Goal: Task Accomplishment & Management: Use online tool/utility

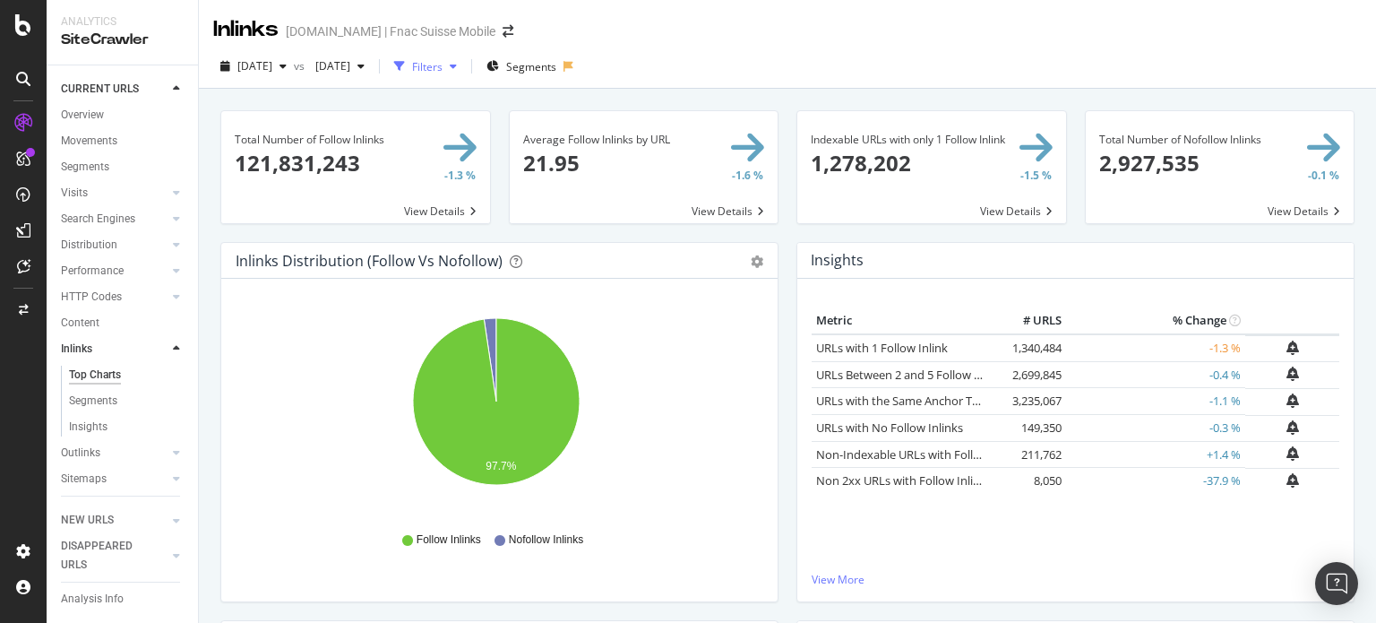
click at [443, 64] on div "Filters" at bounding box center [427, 66] width 30 height 15
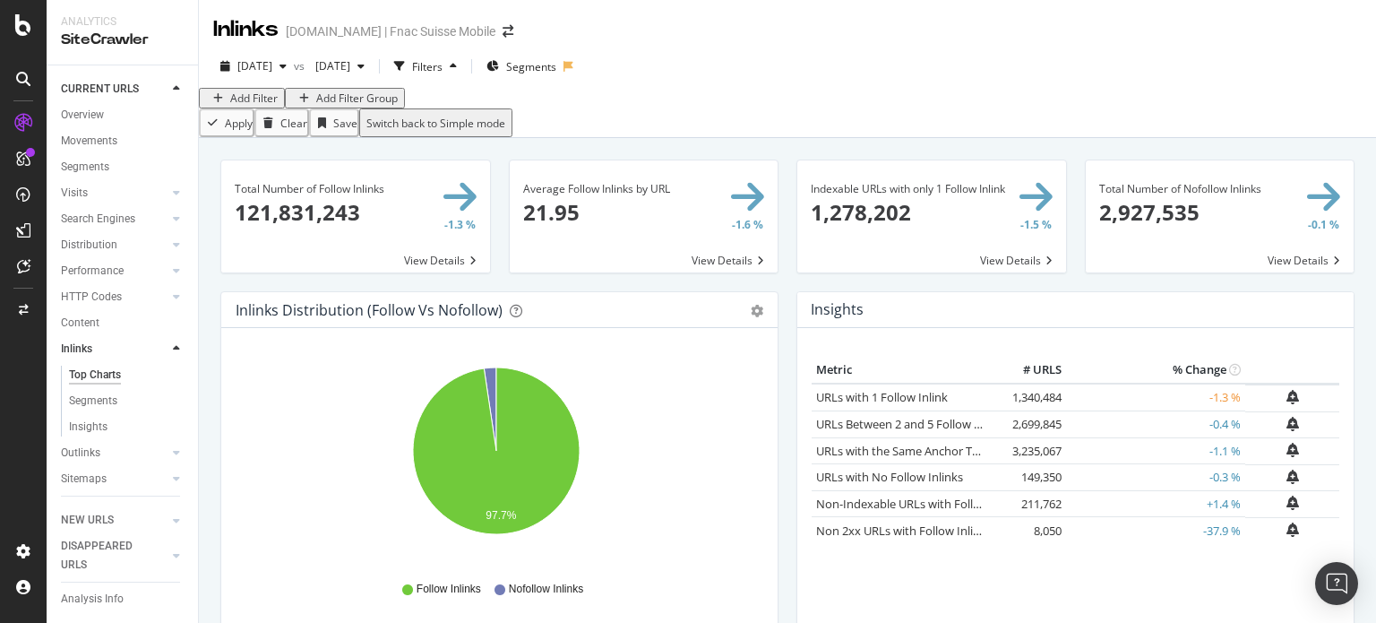
click at [252, 104] on div "Add Filter" at bounding box center [242, 97] width 72 height 15
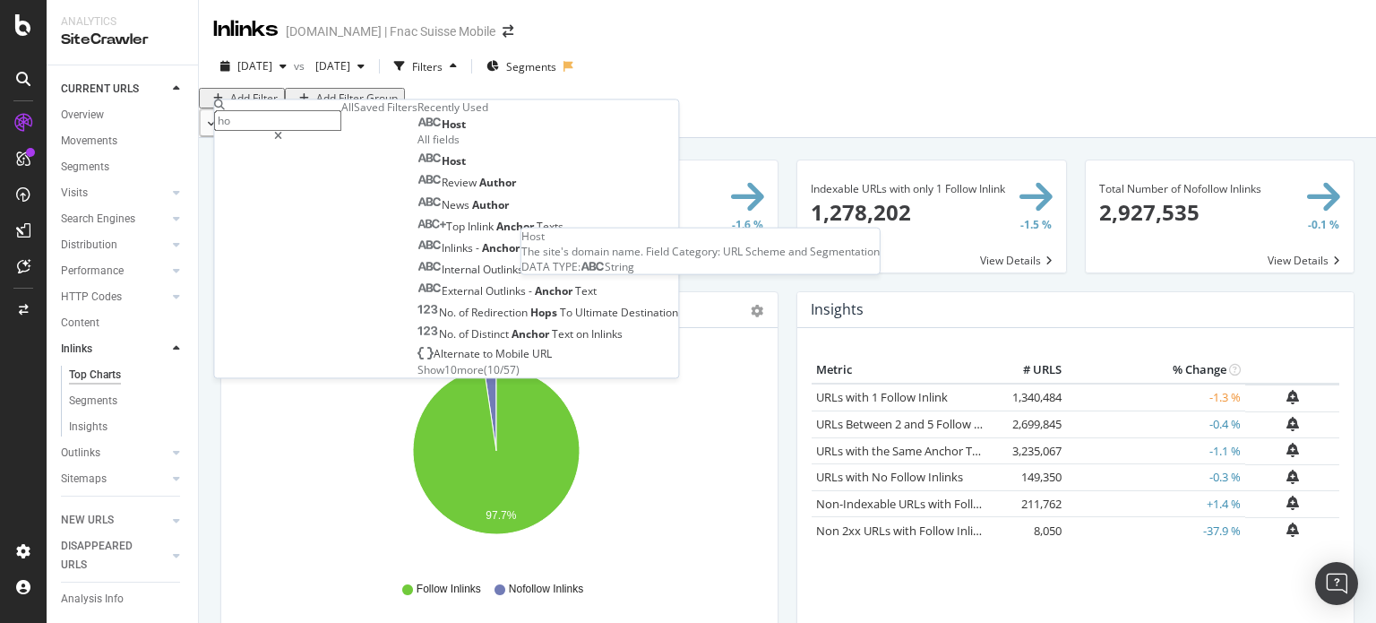
type input "ho"
click at [417, 133] on div "Host" at bounding box center [441, 125] width 48 height 14
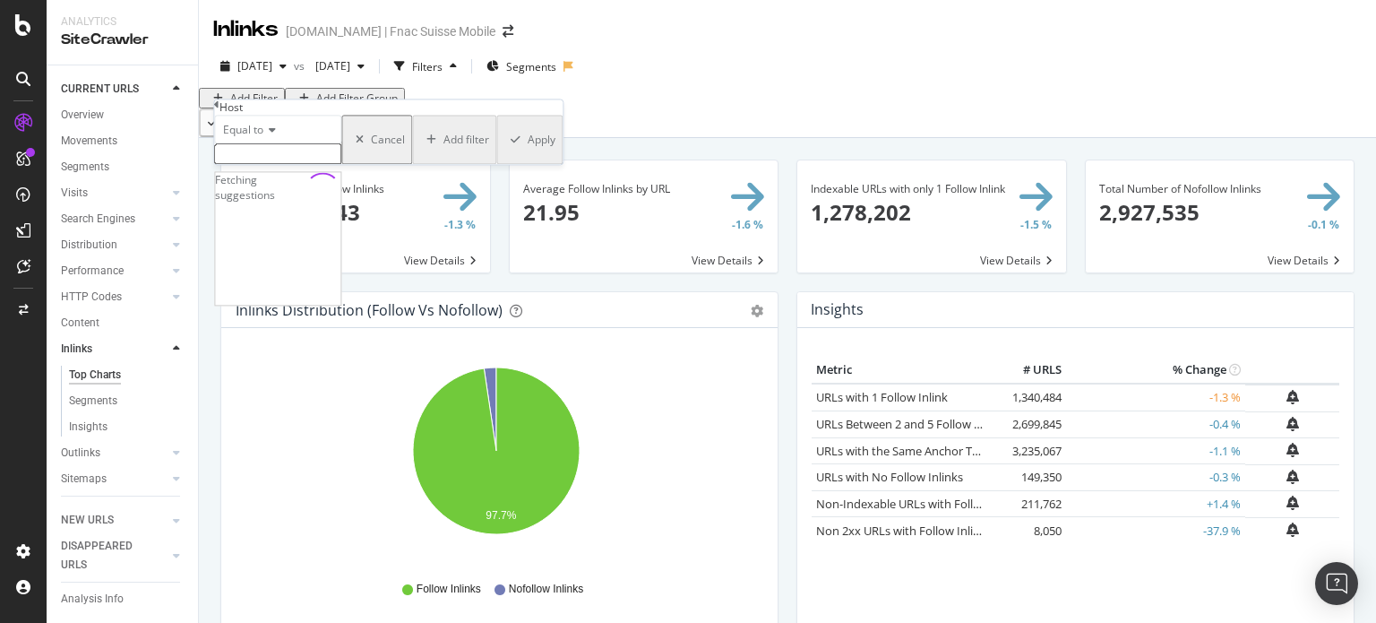
click at [290, 165] on input "text" at bounding box center [277, 154] width 127 height 21
click at [336, 182] on span "5,143,779 URLS" at bounding box center [298, 174] width 75 height 15
type input "[DOMAIN_NAME]"
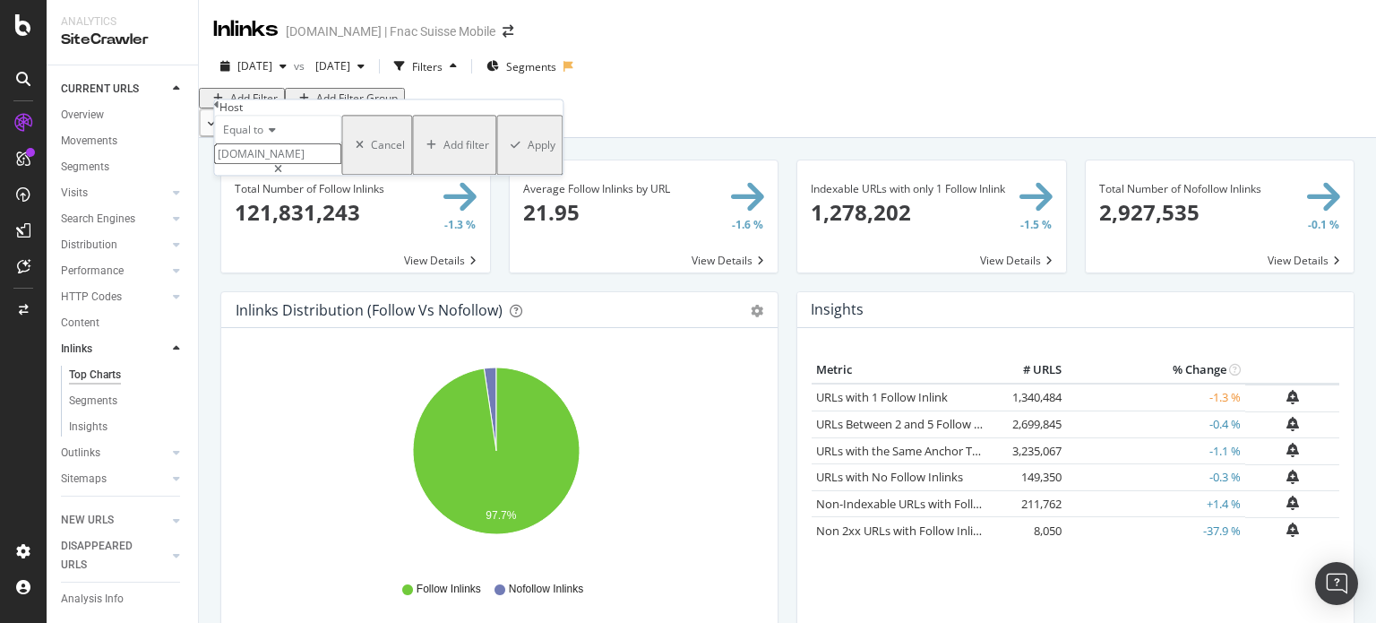
click at [528, 153] on div "Apply" at bounding box center [542, 145] width 28 height 15
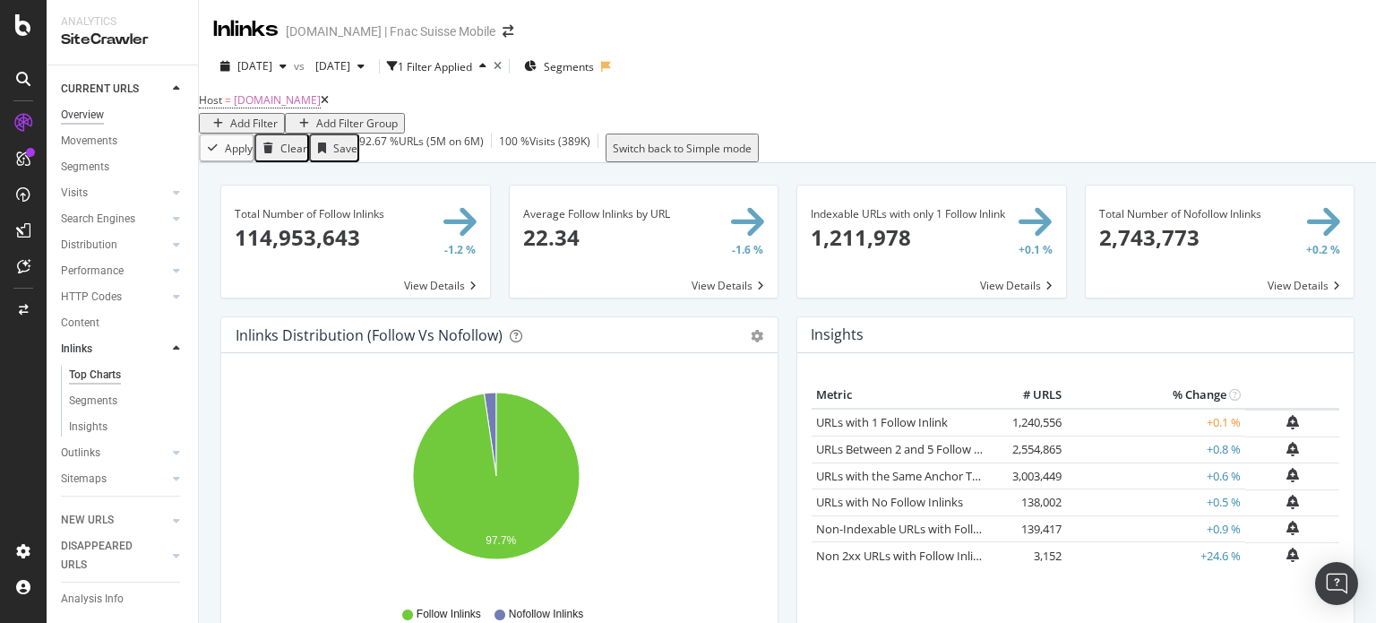
click at [89, 112] on div "Overview" at bounding box center [82, 115] width 43 height 19
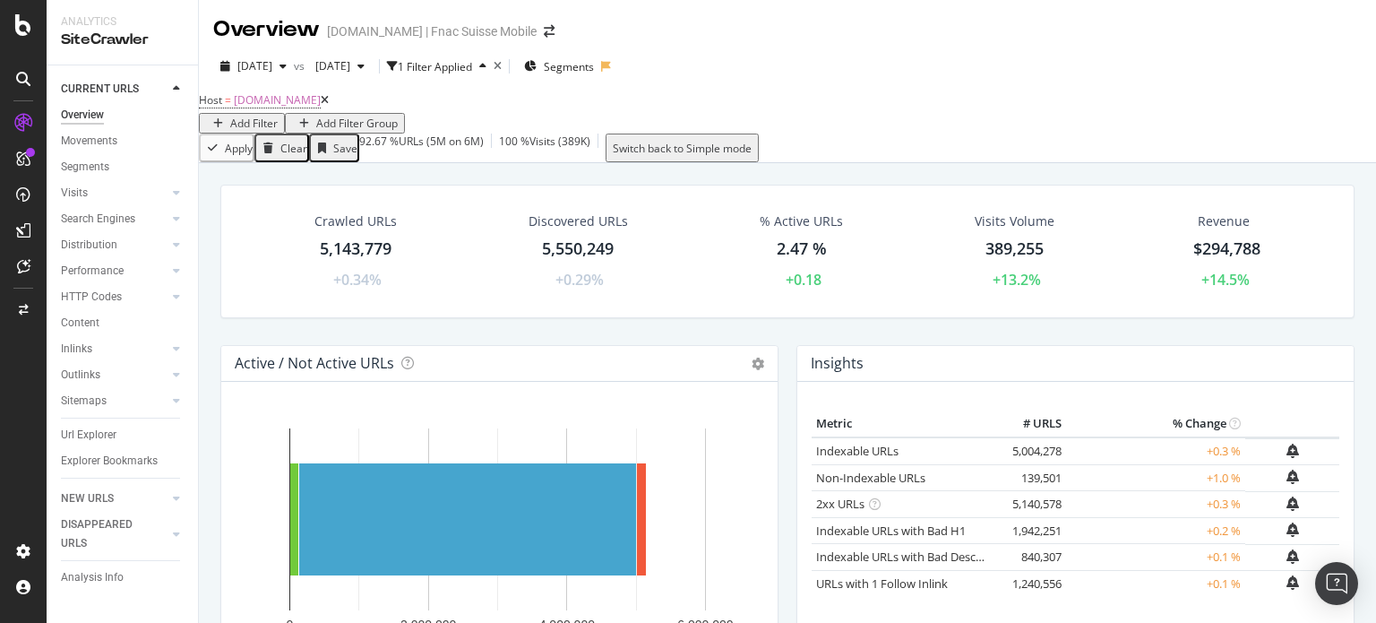
click at [542, 261] on div "5,550,249" at bounding box center [578, 248] width 72 height 23
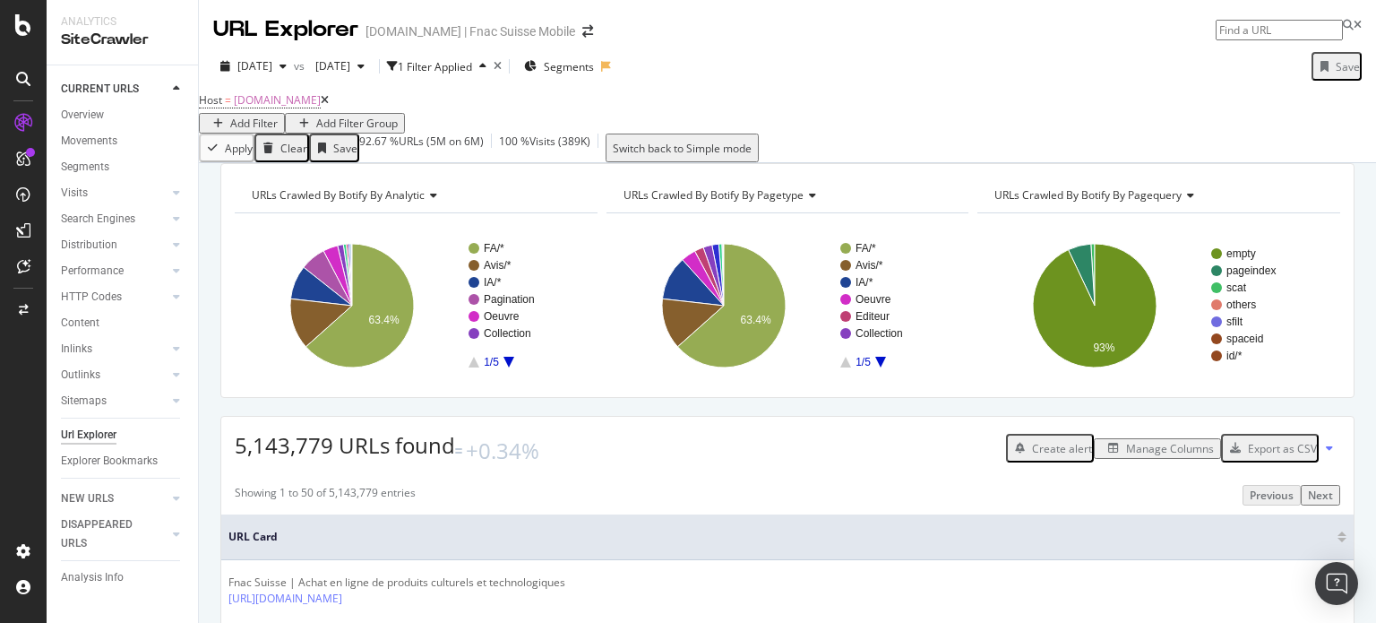
click at [329, 106] on icon at bounding box center [325, 100] width 8 height 11
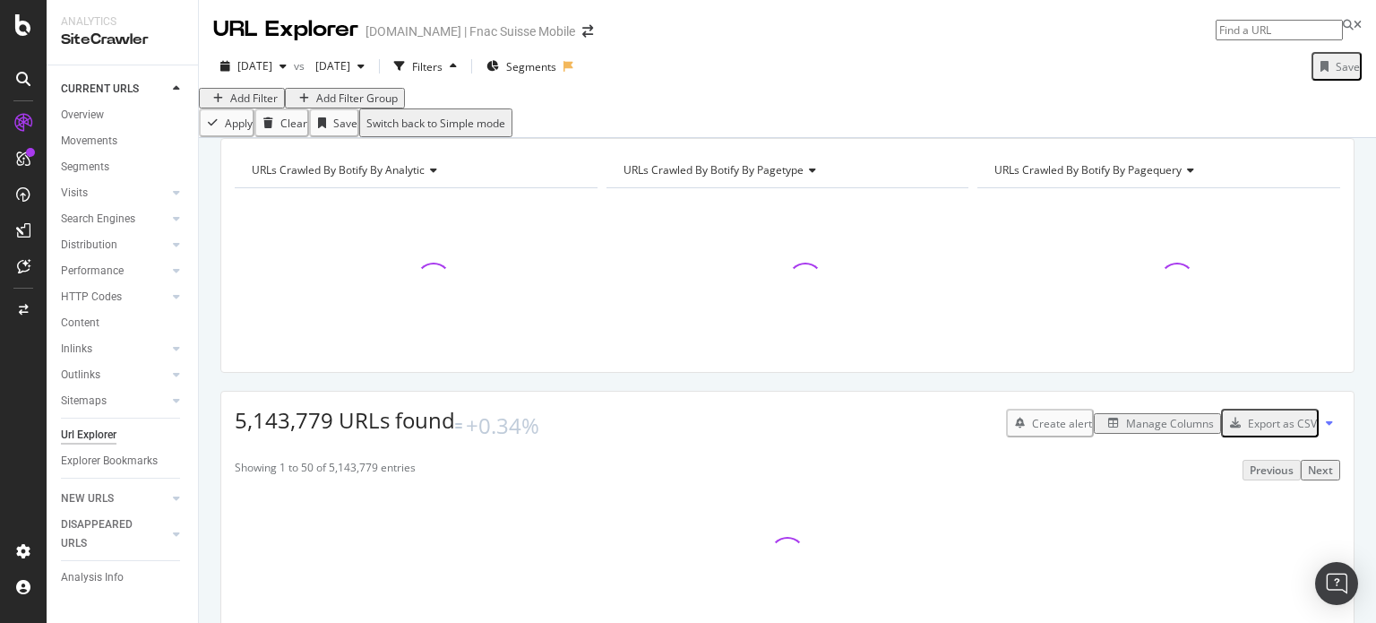
click at [1143, 177] on span "URLs Crawled By Botify By pagequery" at bounding box center [1087, 169] width 187 height 15
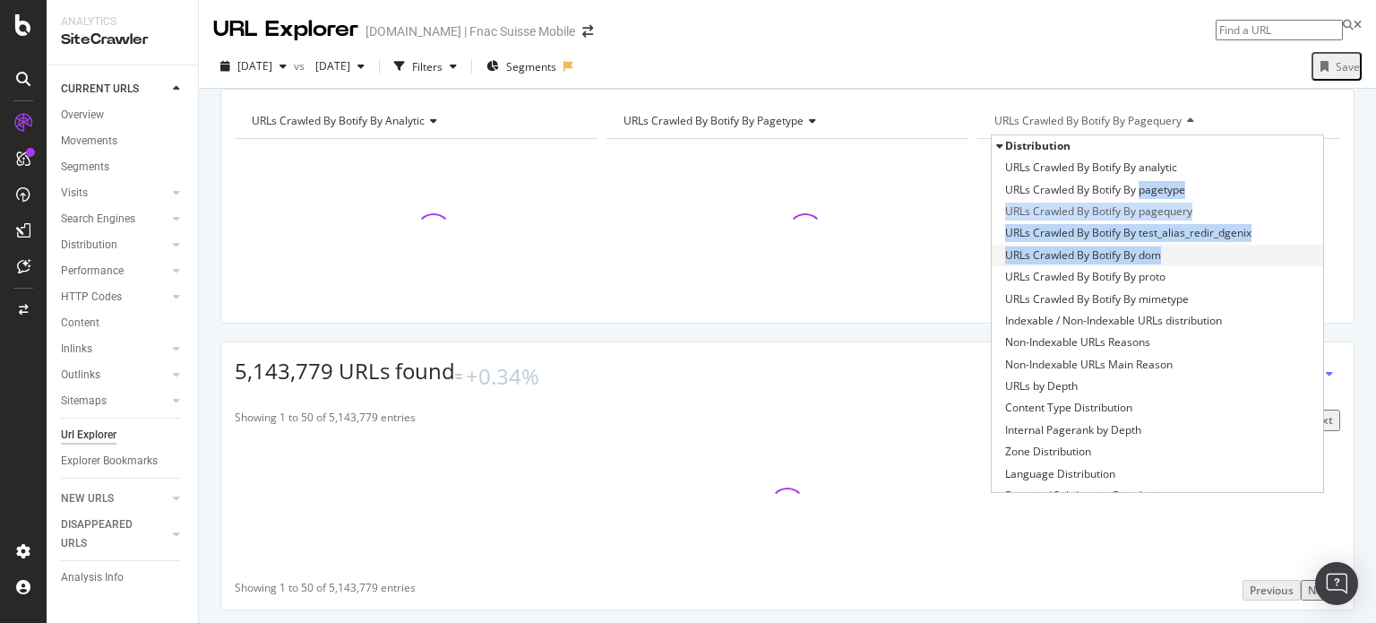
drag, startPoint x: 1143, startPoint y: 219, endPoint x: 1171, endPoint y: 279, distance: 66.1
click at [1171, 279] on div "URLs Crawled By Botify By analytic URLs Crawled By Botify By pagetype URLs Craw…" at bounding box center [1157, 419] width 331 height 524
click at [1171, 266] on div "URLs Crawled By Botify By dom" at bounding box center [1157, 255] width 331 height 21
